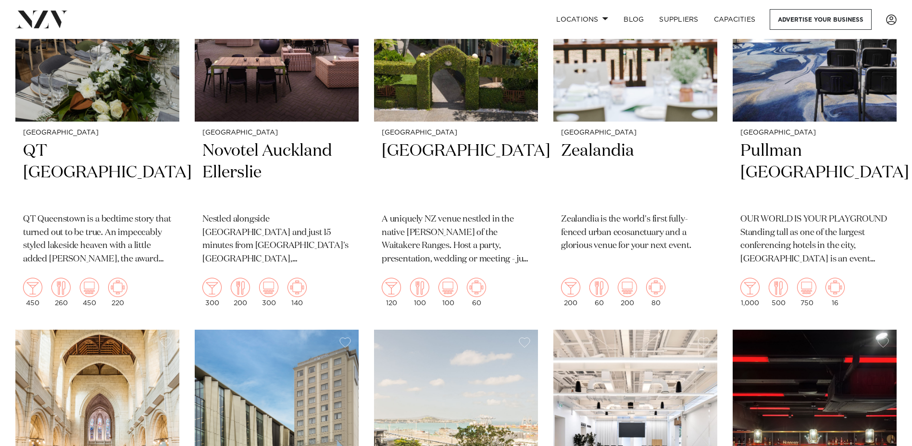
scroll to position [2308, 0]
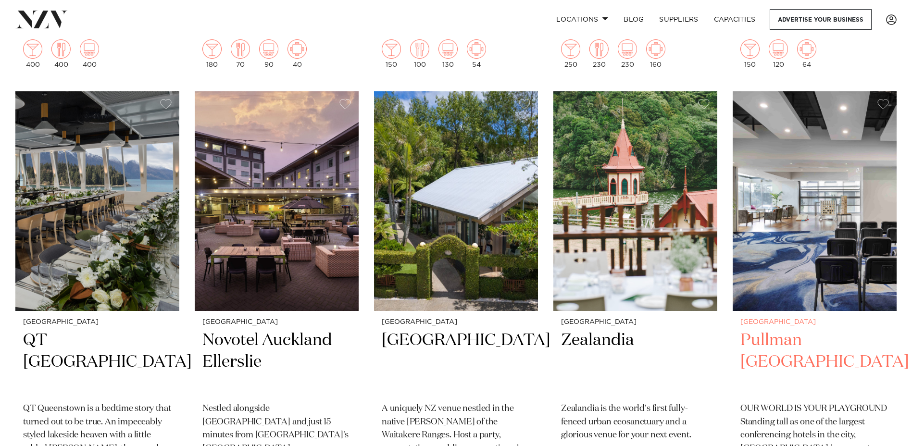
click at [794, 137] on img at bounding box center [815, 201] width 164 height 220
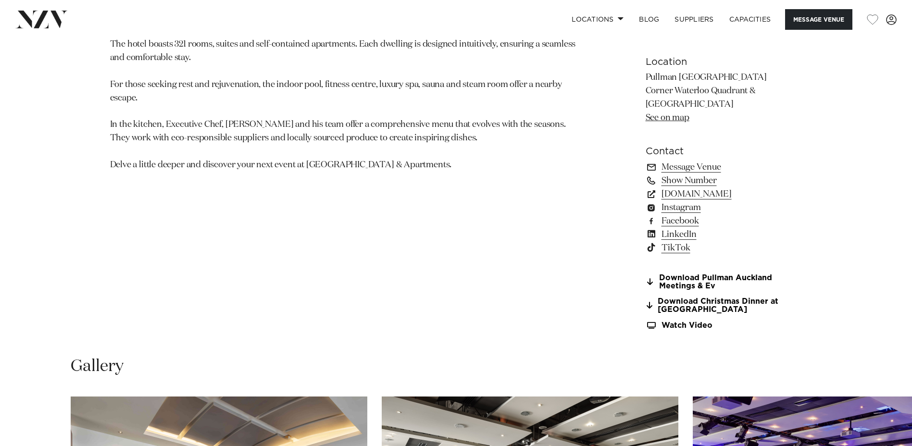
scroll to position [913, 0]
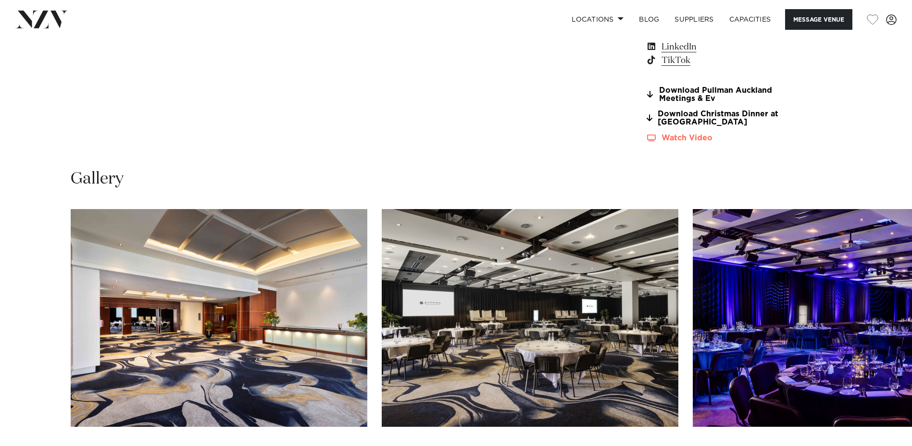
click at [711, 142] on link "Watch Video" at bounding box center [724, 138] width 157 height 8
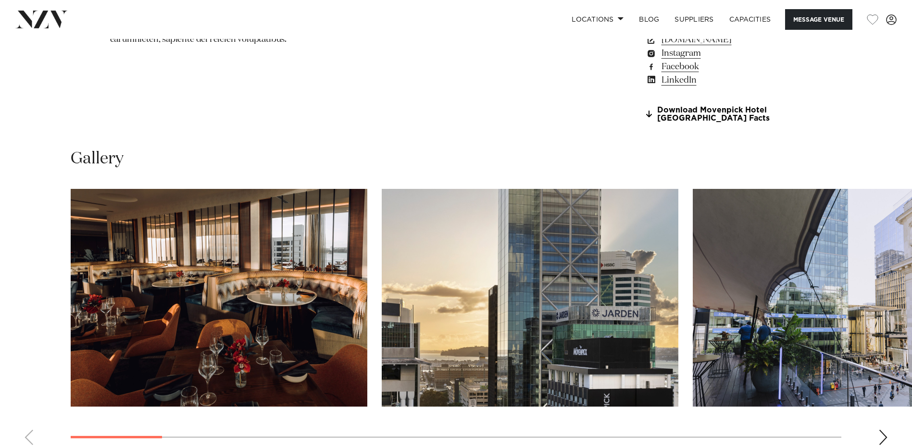
scroll to position [816, 0]
